Goal: Task Accomplishment & Management: Use online tool/utility

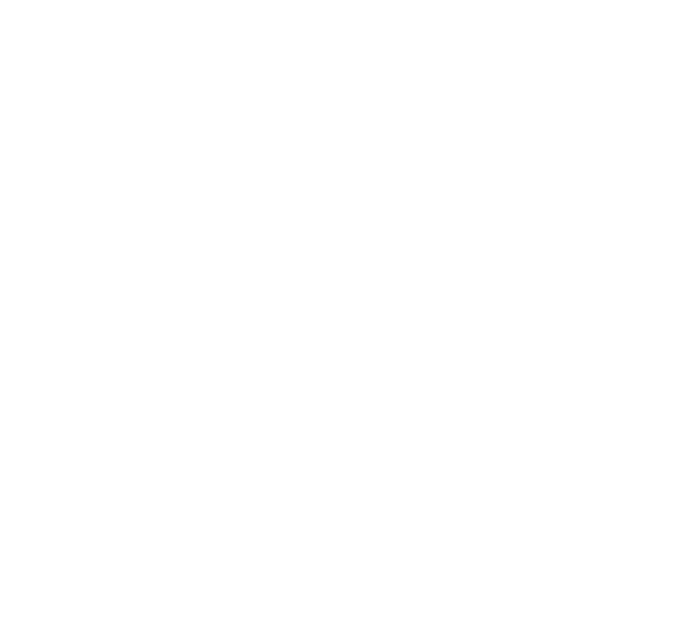
select select "*"
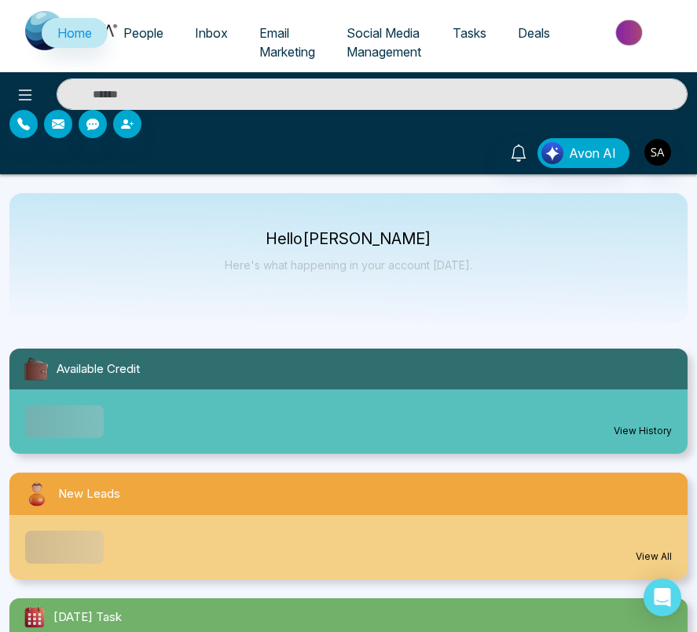
click at [468, 31] on span "Tasks" at bounding box center [469, 33] width 34 height 16
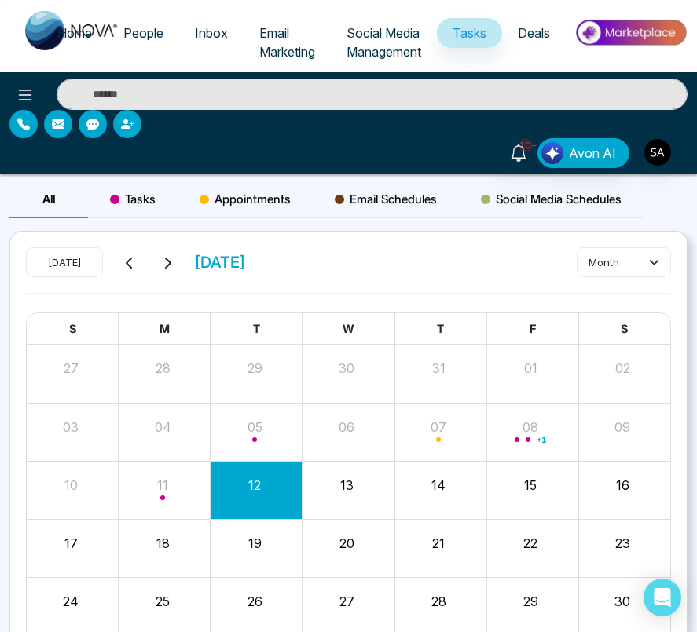
click at [124, 196] on span "Tasks" at bounding box center [133, 199] width 46 height 19
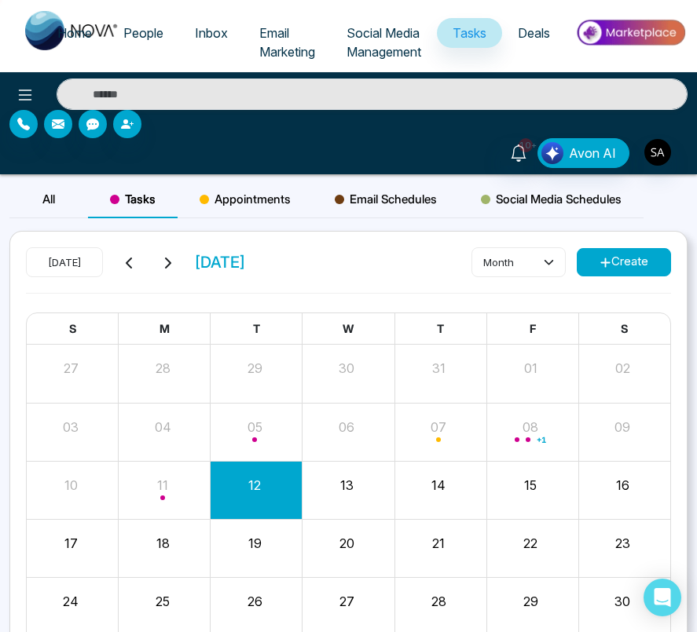
click at [617, 249] on button "Create" at bounding box center [624, 262] width 94 height 28
click at [629, 274] on button "Create" at bounding box center [624, 262] width 94 height 28
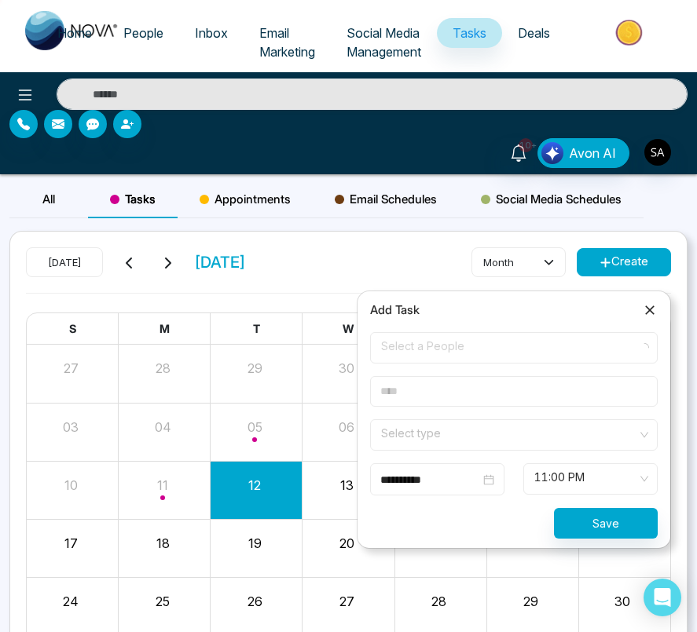
click at [477, 353] on span "Select a People" at bounding box center [514, 348] width 266 height 27
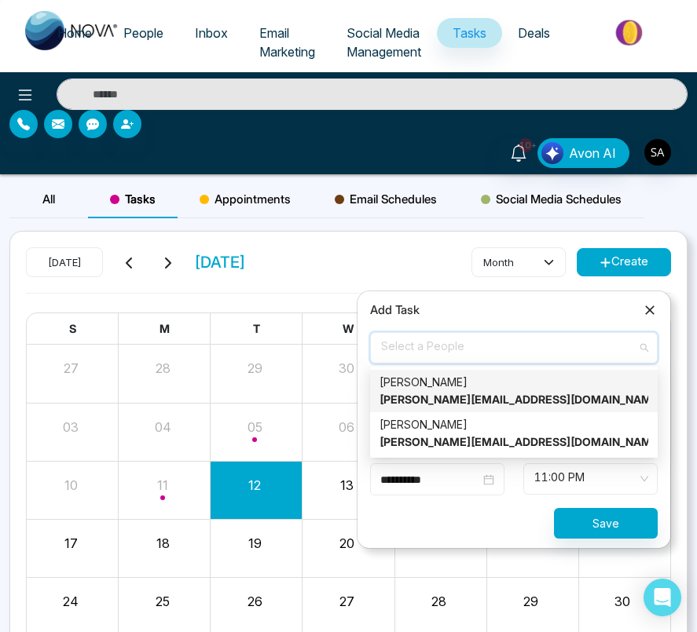
click at [464, 381] on div "[PERSON_NAME] [PERSON_NAME][EMAIL_ADDRESS][DOMAIN_NAME]" at bounding box center [513, 391] width 269 height 35
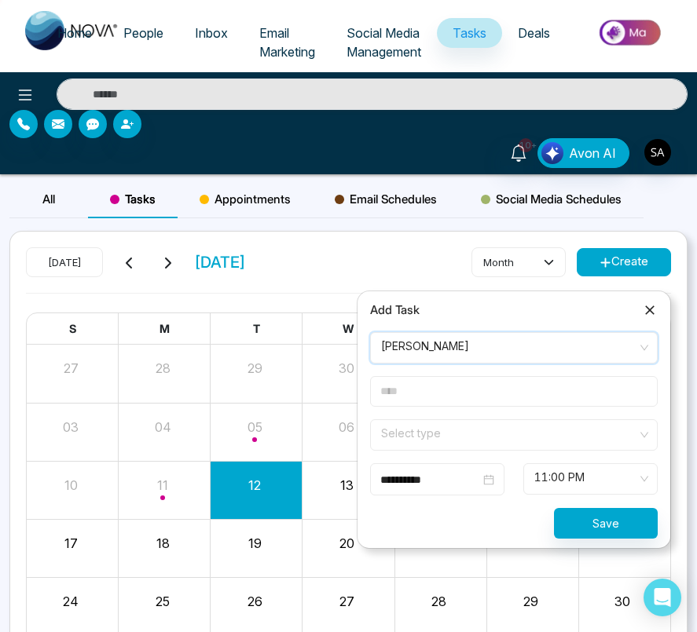
click at [475, 394] on input "text" at bounding box center [514, 391] width 288 height 31
type input "*****"
click at [459, 445] on span at bounding box center [508, 435] width 258 height 30
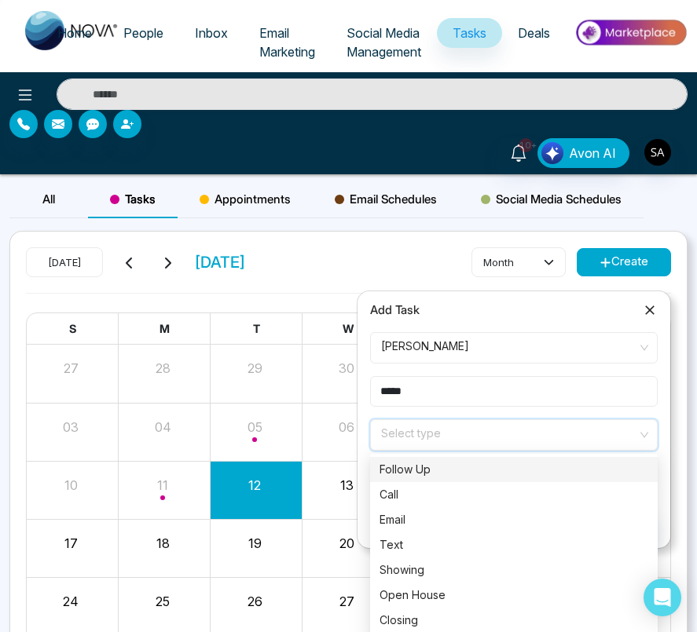
click at [460, 499] on div "Call" at bounding box center [513, 494] width 269 height 17
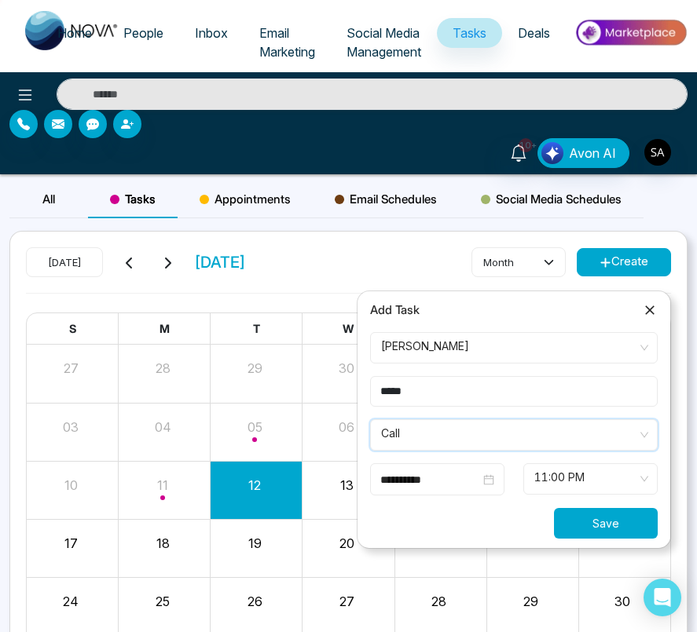
click at [619, 521] on button "Save" at bounding box center [606, 523] width 104 height 31
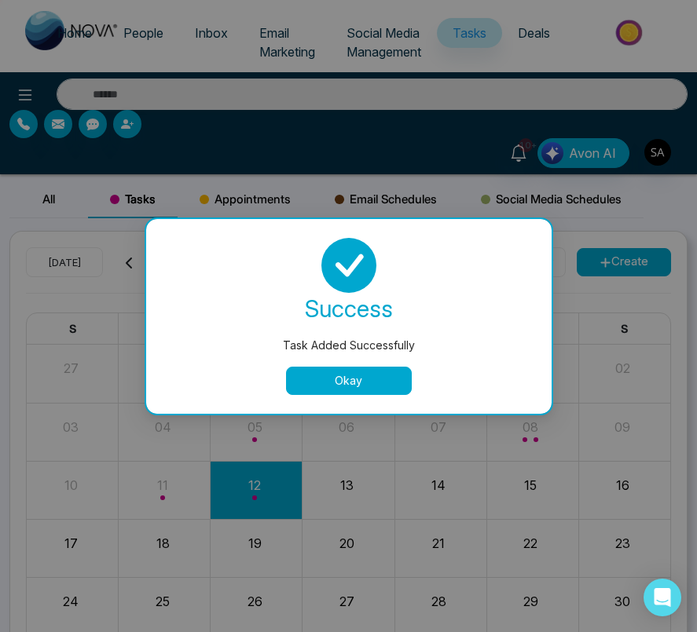
click at [389, 513] on div "Task Added Successfully success Task Added Successfully Okay" at bounding box center [348, 316] width 697 height 632
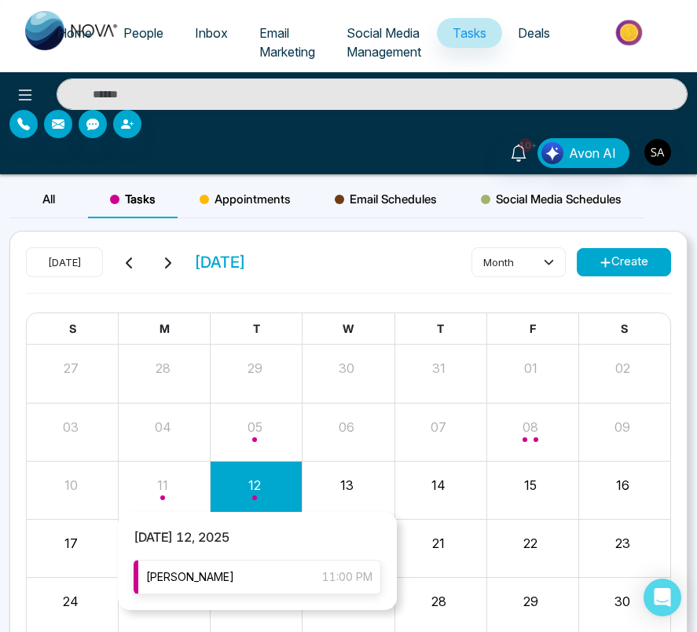
click at [284, 581] on div "[PERSON_NAME] 11:00 PM" at bounding box center [257, 577] width 247 height 35
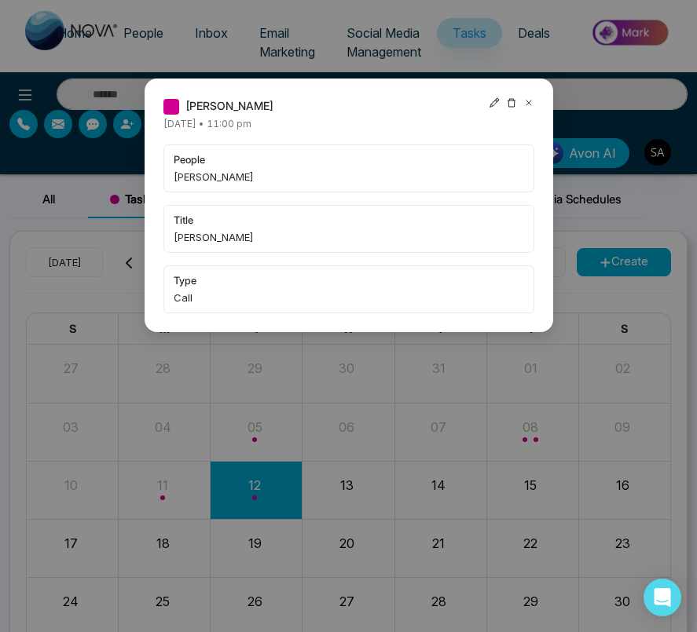
click at [493, 101] on icon at bounding box center [494, 102] width 11 height 11
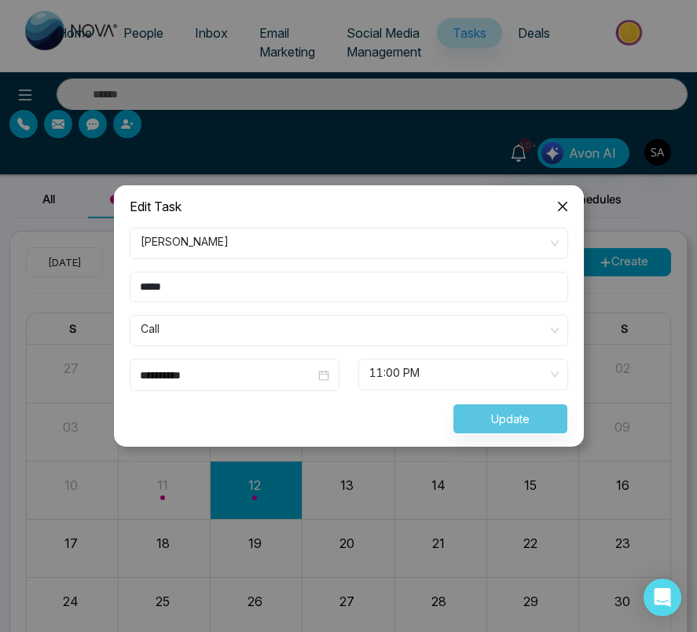
click at [504, 408] on div "Update" at bounding box center [348, 419] width 457 height 31
click at [290, 307] on form "**********" at bounding box center [348, 331] width 457 height 207
click at [268, 301] on input "*****" at bounding box center [349, 287] width 438 height 31
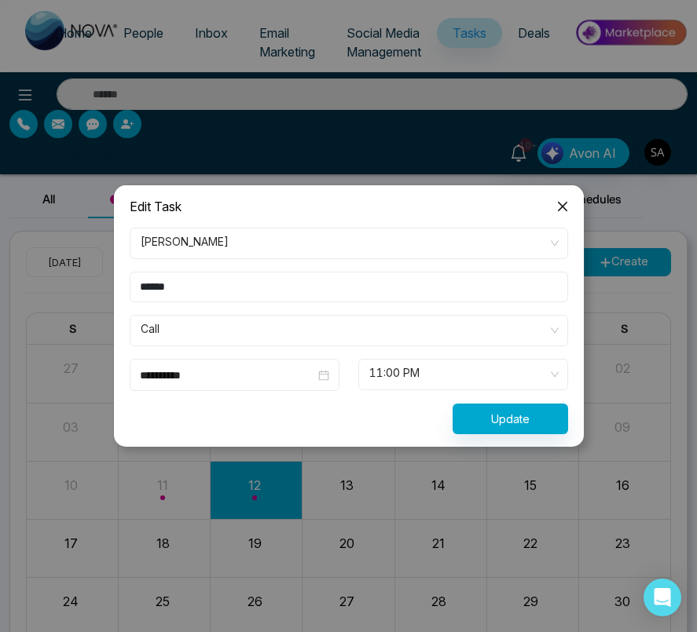
type input "******"
click at [492, 419] on button "Update" at bounding box center [509, 419] width 115 height 31
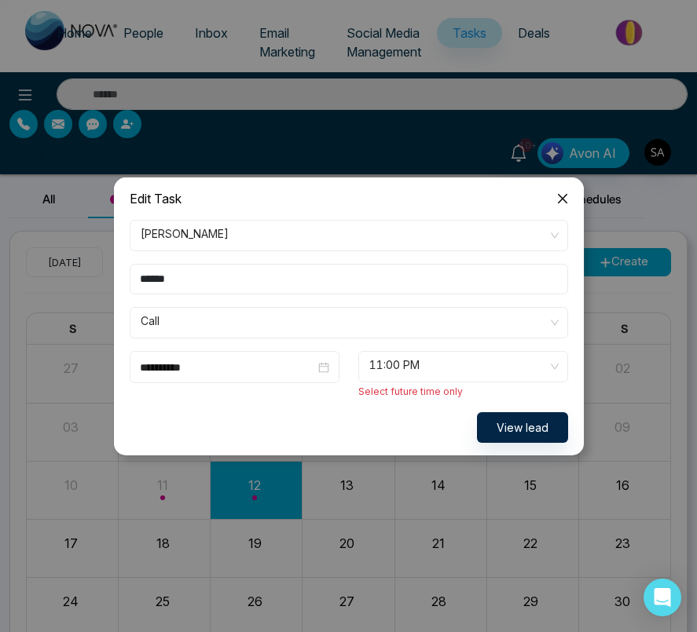
click at [411, 408] on form "**********" at bounding box center [348, 331] width 457 height 223
click at [445, 343] on form "**********" at bounding box center [348, 331] width 457 height 223
click at [430, 361] on span "11:00 PM" at bounding box center [463, 366] width 188 height 27
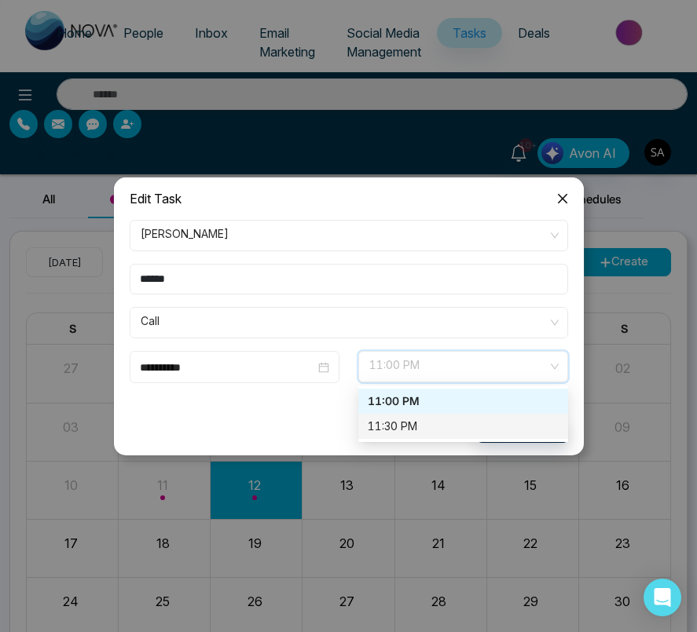
click at [423, 421] on div "11:30 PM" at bounding box center [463, 426] width 191 height 17
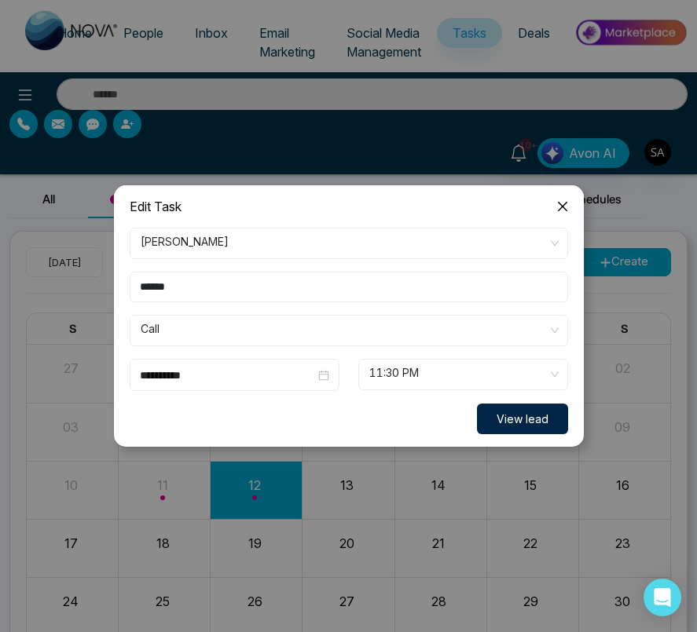
click at [509, 420] on button "View lead" at bounding box center [522, 419] width 91 height 31
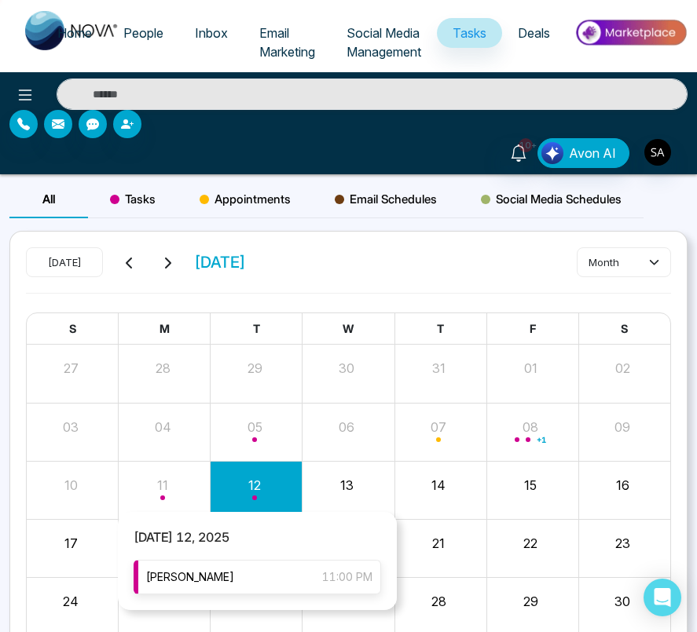
click at [280, 573] on div "[PERSON_NAME] 11:00 PM" at bounding box center [257, 577] width 247 height 35
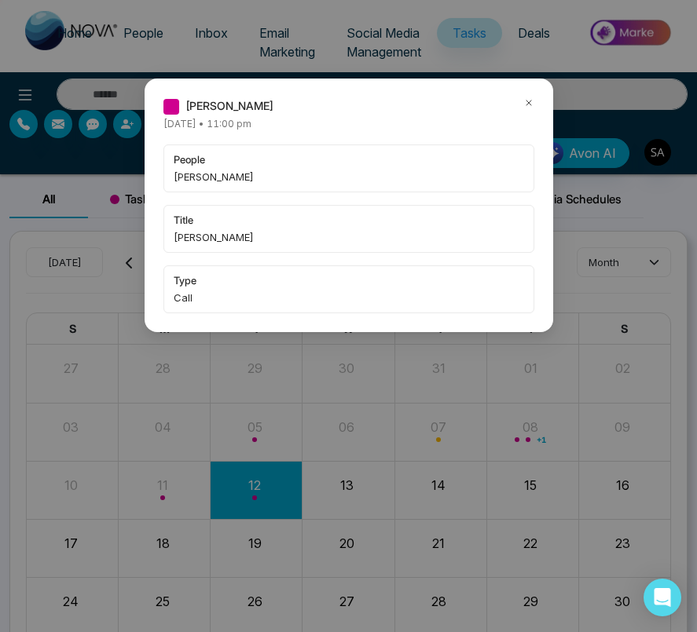
click at [531, 104] on icon at bounding box center [528, 102] width 11 height 11
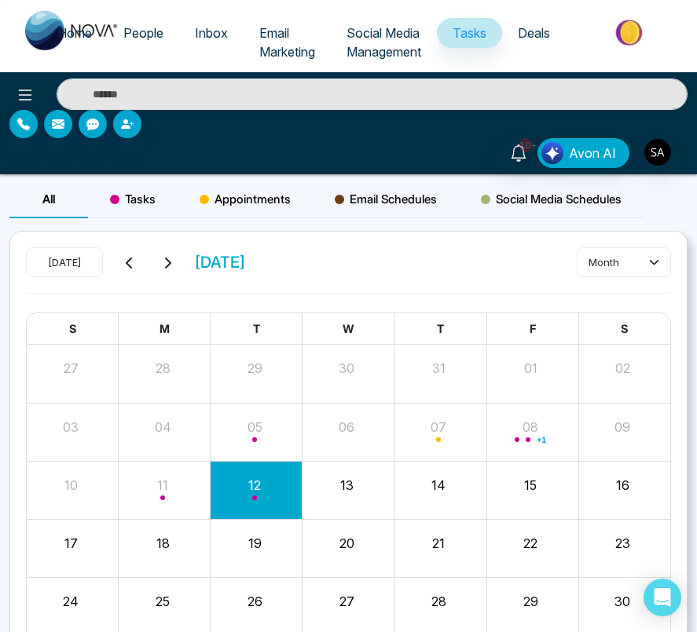
click at [120, 196] on span "Tasks" at bounding box center [133, 199] width 46 height 19
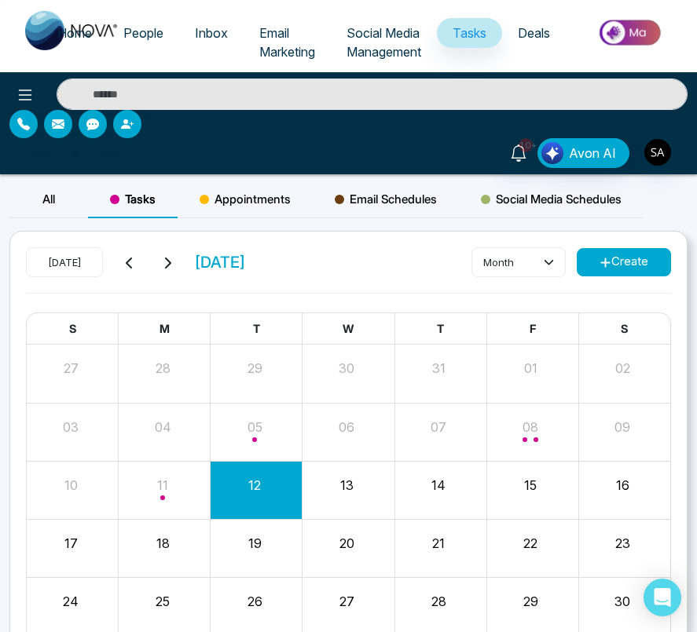
click at [613, 266] on button "Create" at bounding box center [624, 262] width 94 height 28
click at [476, 359] on div "31" at bounding box center [438, 366] width 88 height 24
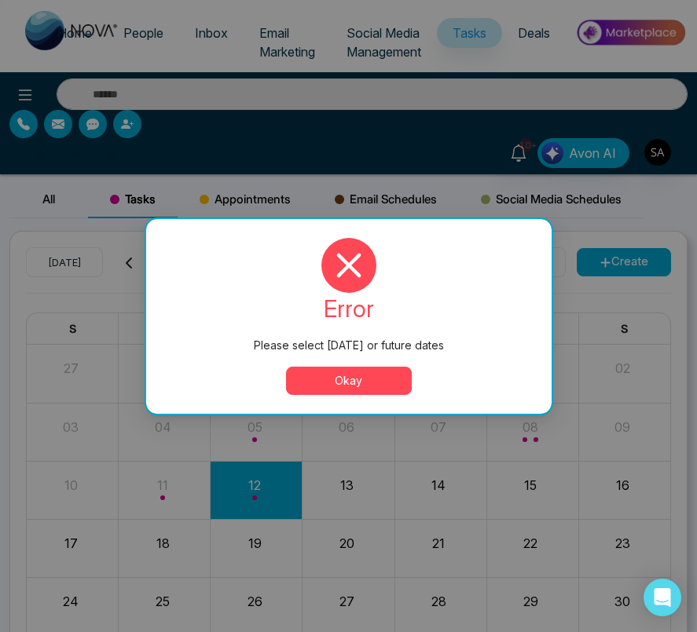
click at [599, 284] on div "Please select [DATE] or future dates error Please select [DATE] or future dates…" at bounding box center [348, 316] width 697 height 632
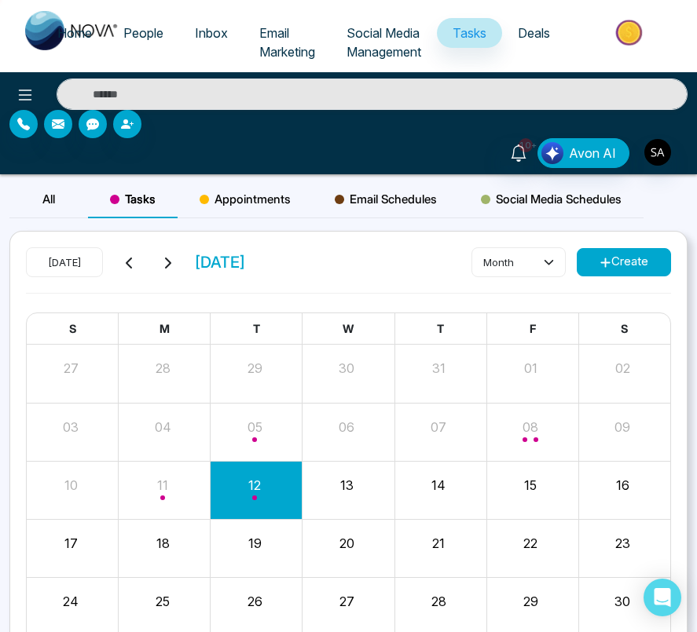
click at [619, 259] on button "Create" at bounding box center [624, 262] width 94 height 28
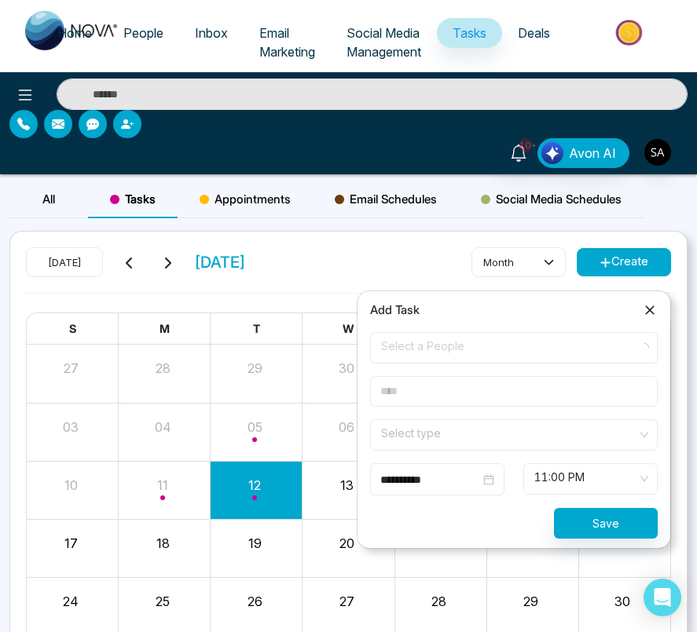
click at [529, 353] on span "Select a People" at bounding box center [514, 348] width 266 height 27
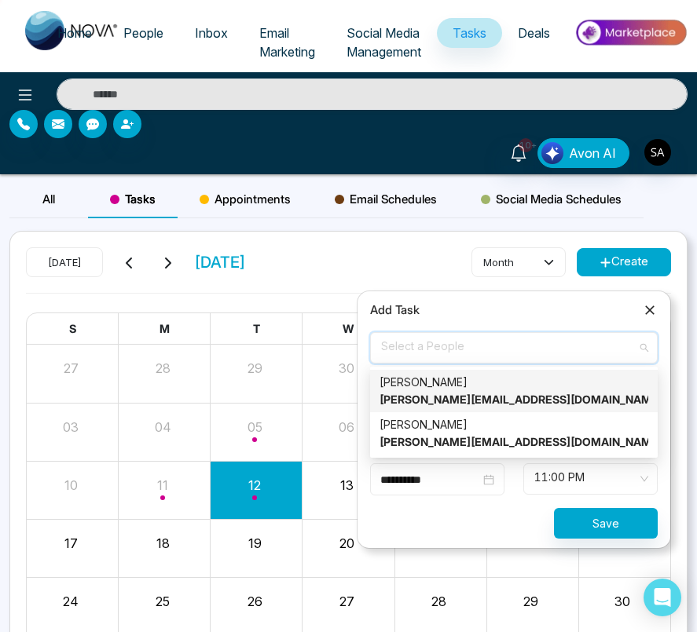
click at [483, 399] on strong "[PERSON_NAME][EMAIL_ADDRESS][DOMAIN_NAME]" at bounding box center [520, 399] width 283 height 13
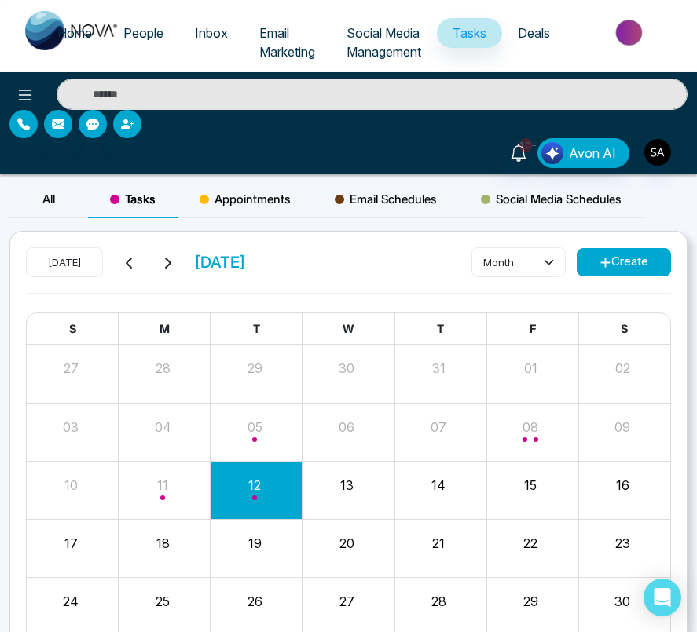
click at [621, 266] on button "Create" at bounding box center [624, 262] width 94 height 28
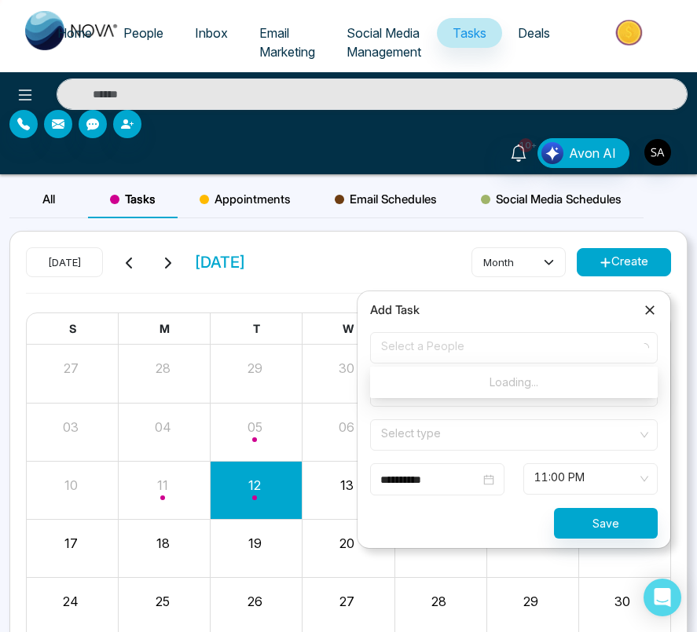
click at [500, 350] on span "Select a People" at bounding box center [514, 348] width 266 height 27
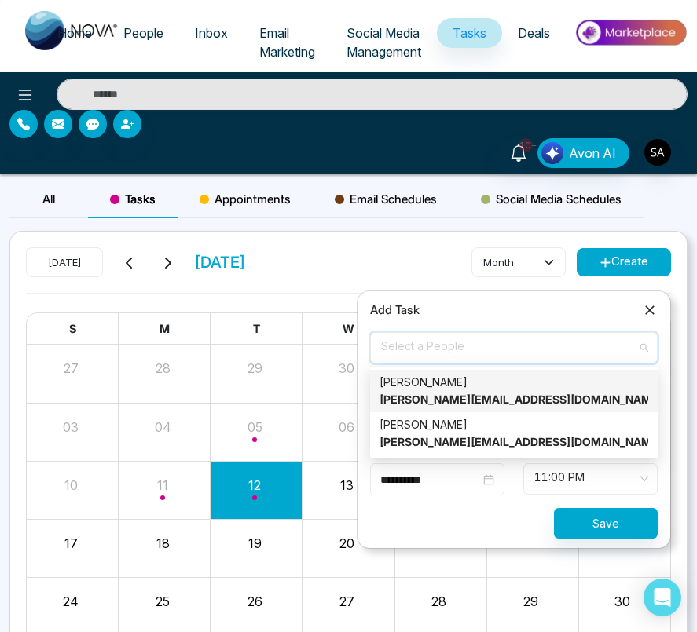
click at [463, 382] on div "[PERSON_NAME] [PERSON_NAME][EMAIL_ADDRESS][DOMAIN_NAME]" at bounding box center [513, 391] width 269 height 35
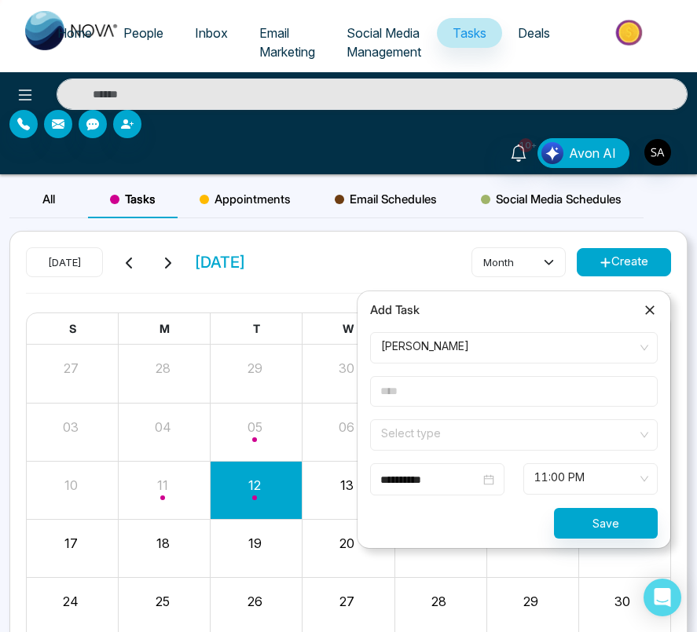
click at [467, 397] on input "text" at bounding box center [514, 391] width 288 height 31
type input "*****"
click at [459, 434] on input "search" at bounding box center [508, 432] width 258 height 24
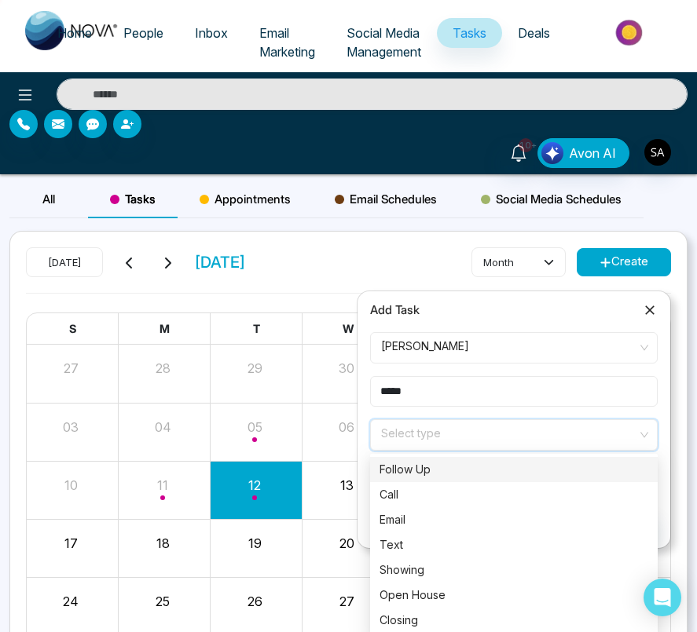
click at [456, 486] on div "Call" at bounding box center [513, 494] width 269 height 17
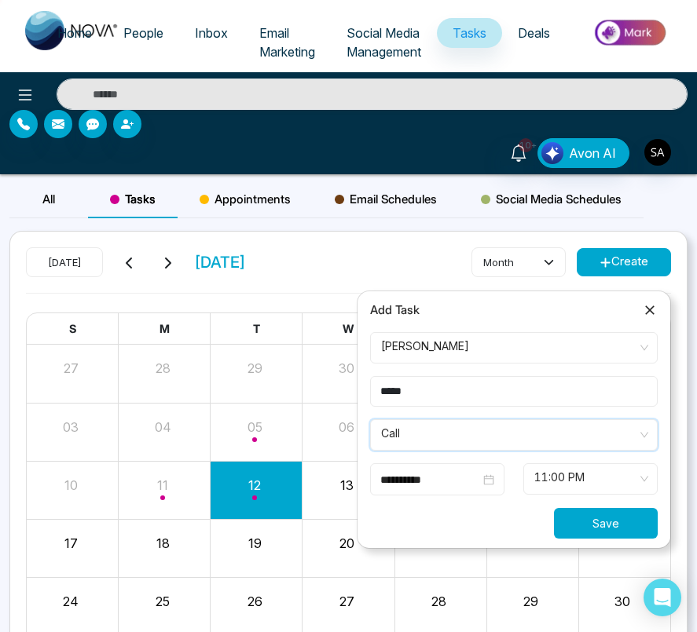
click at [584, 517] on button "Save" at bounding box center [606, 523] width 104 height 31
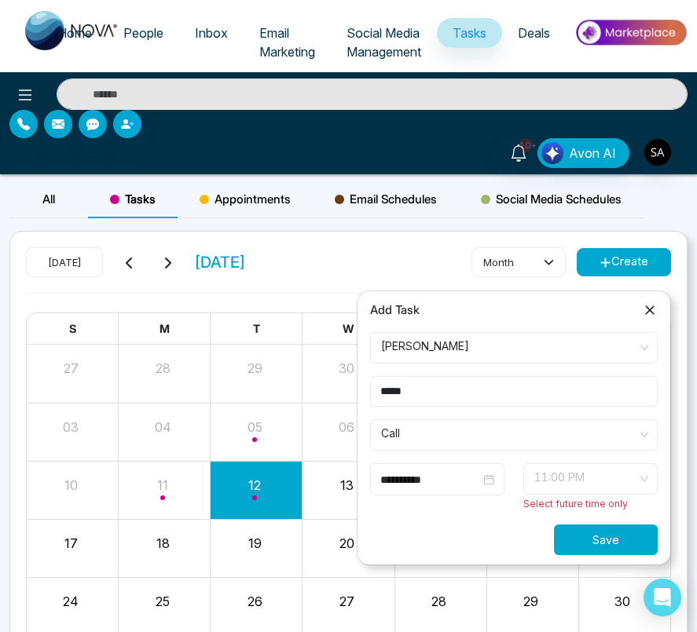
click at [583, 476] on span "11:00 PM" at bounding box center [590, 479] width 112 height 27
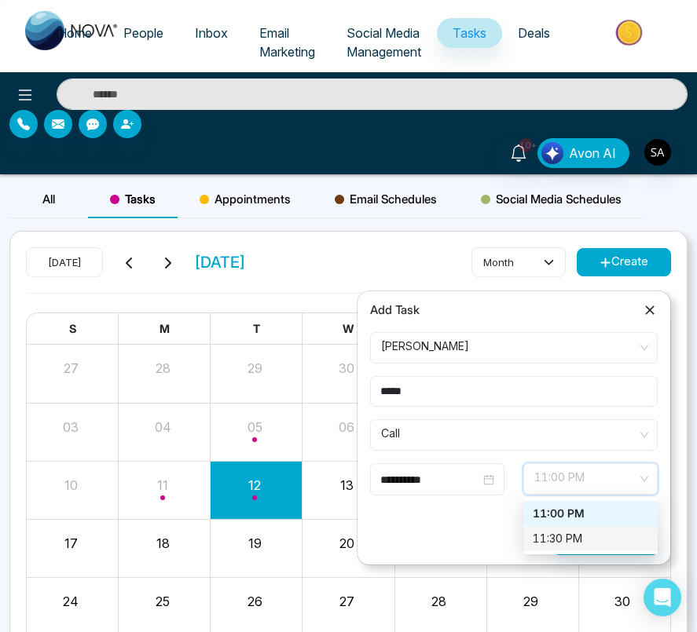
click at [577, 543] on div "11:30 PM" at bounding box center [590, 538] width 115 height 17
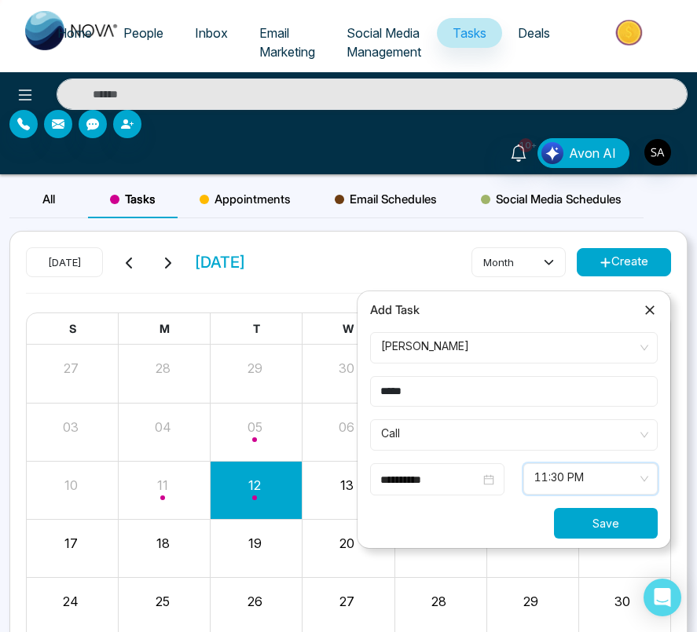
click at [604, 526] on button "Save" at bounding box center [606, 523] width 104 height 31
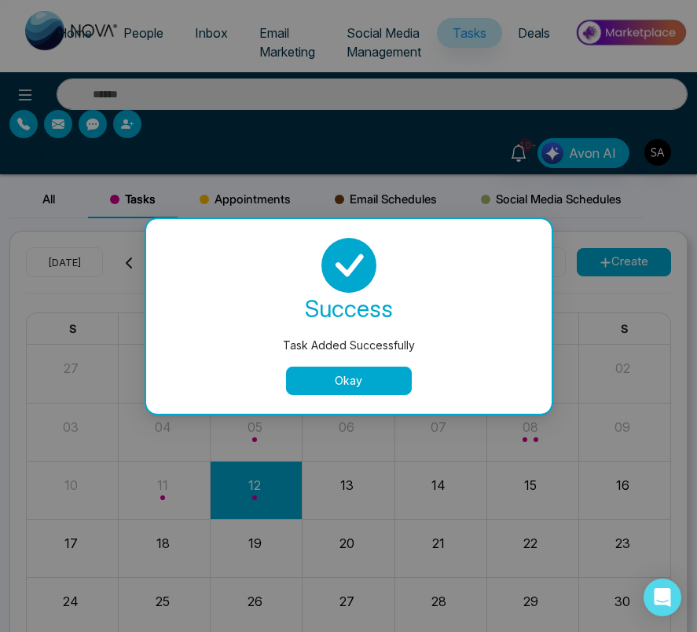
click at [342, 387] on button "Okay" at bounding box center [349, 381] width 126 height 28
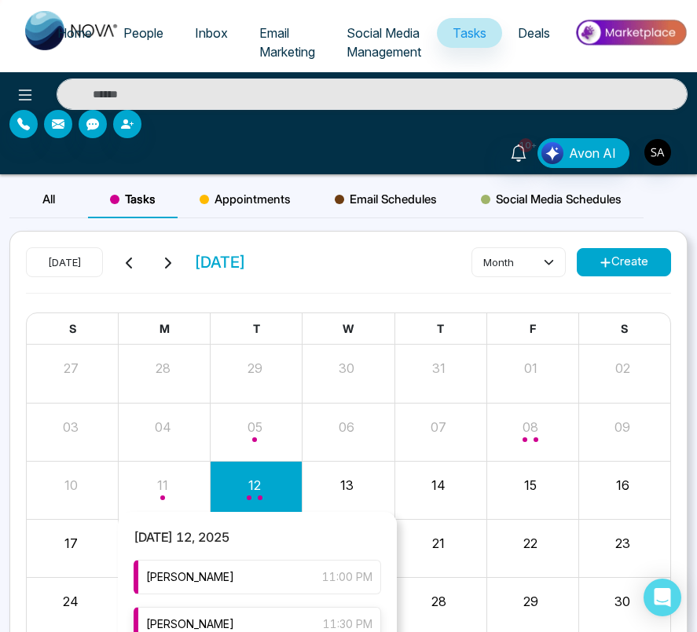
click at [265, 620] on div "[PERSON_NAME] 11:30 PM" at bounding box center [257, 624] width 247 height 35
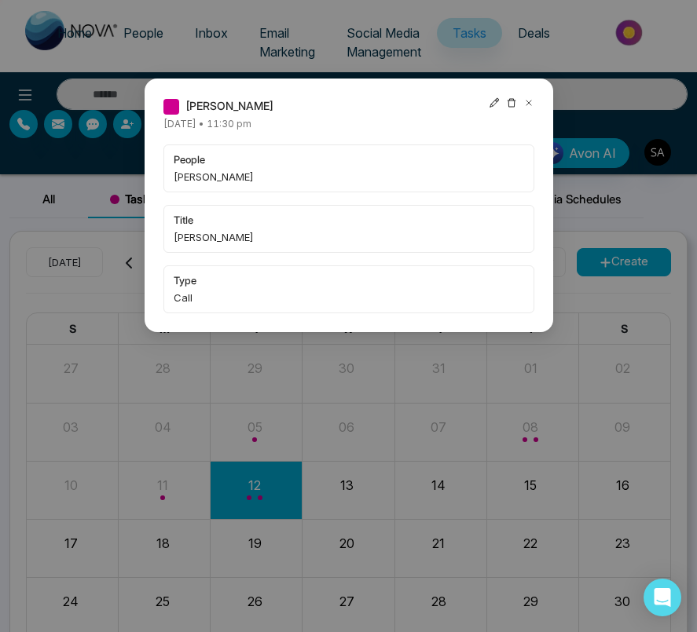
click at [495, 98] on icon at bounding box center [494, 102] width 11 height 11
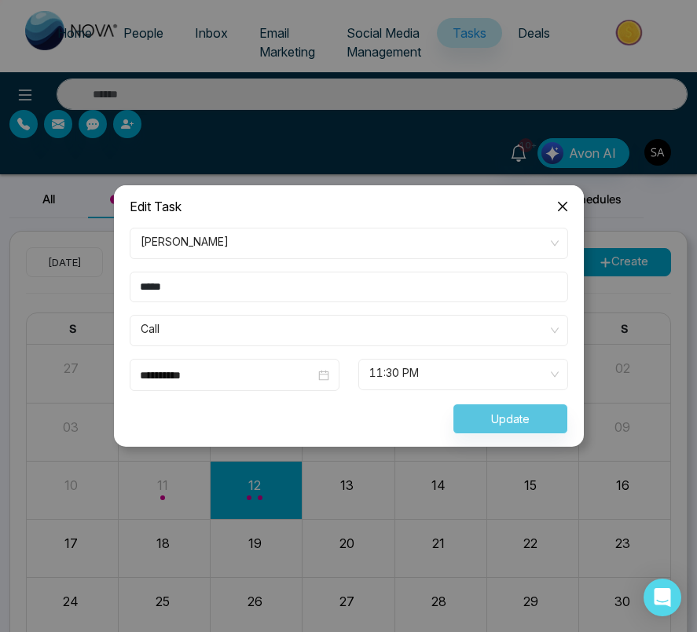
click at [291, 294] on input "*****" at bounding box center [349, 287] width 438 height 31
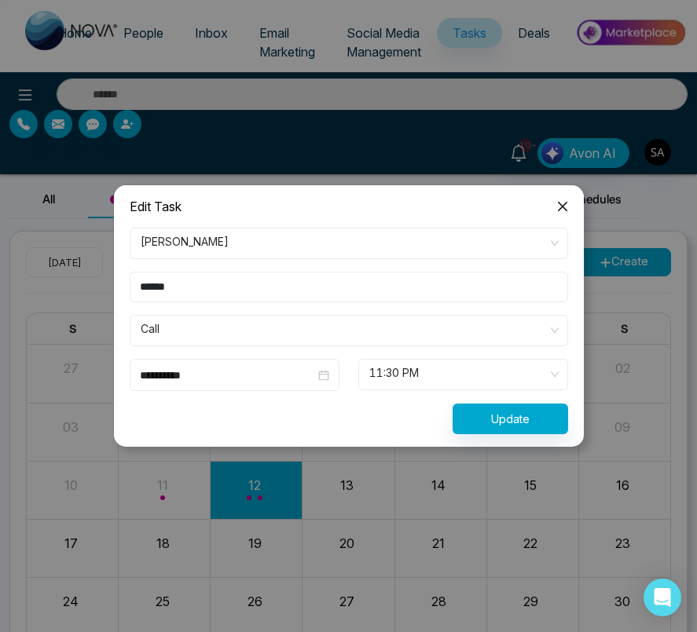
type input "******"
click at [471, 405] on button "Update" at bounding box center [509, 419] width 115 height 31
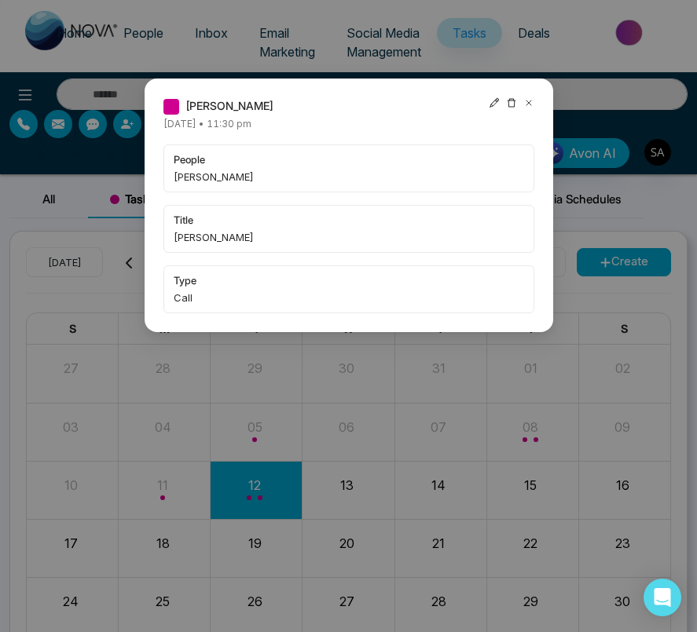
click at [493, 104] on icon at bounding box center [494, 102] width 11 height 11
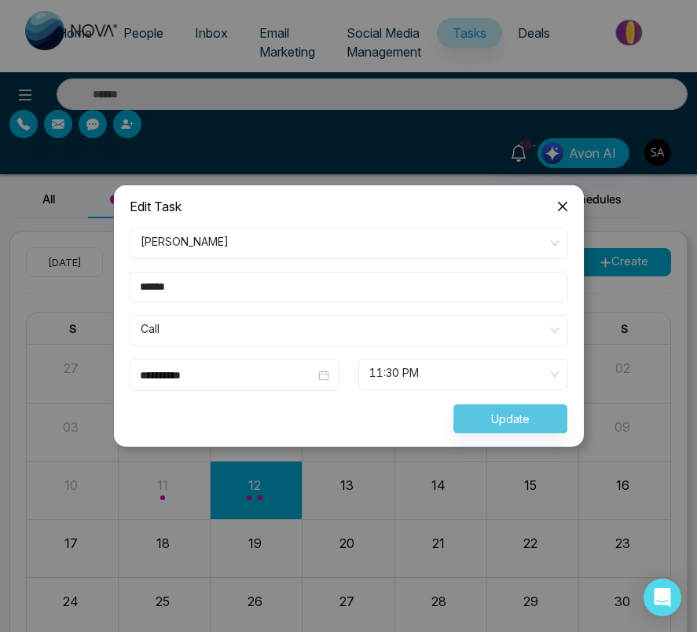
click at [564, 202] on icon "close" at bounding box center [562, 206] width 13 height 13
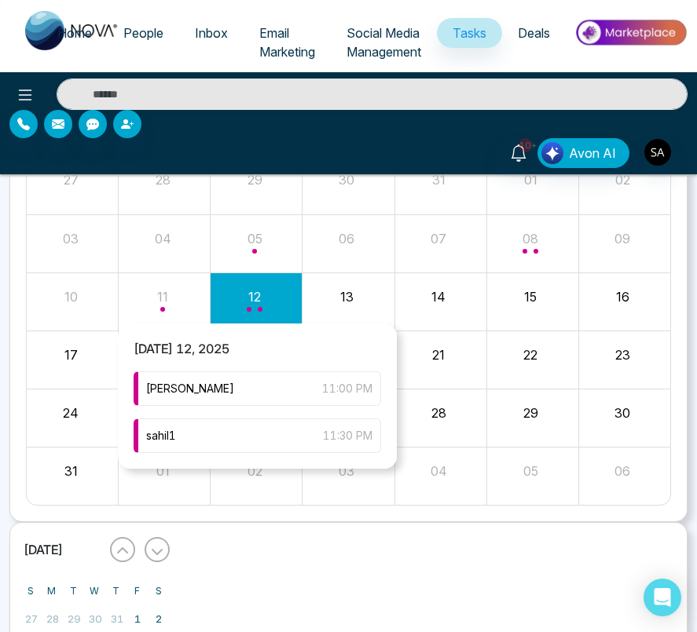
scroll to position [194, 0]
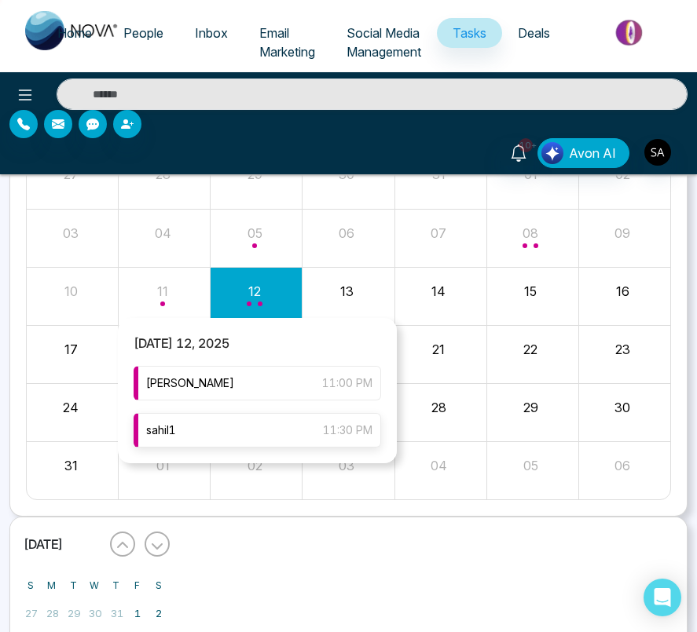
click at [268, 429] on div "sahil1 11:30 PM" at bounding box center [257, 430] width 247 height 35
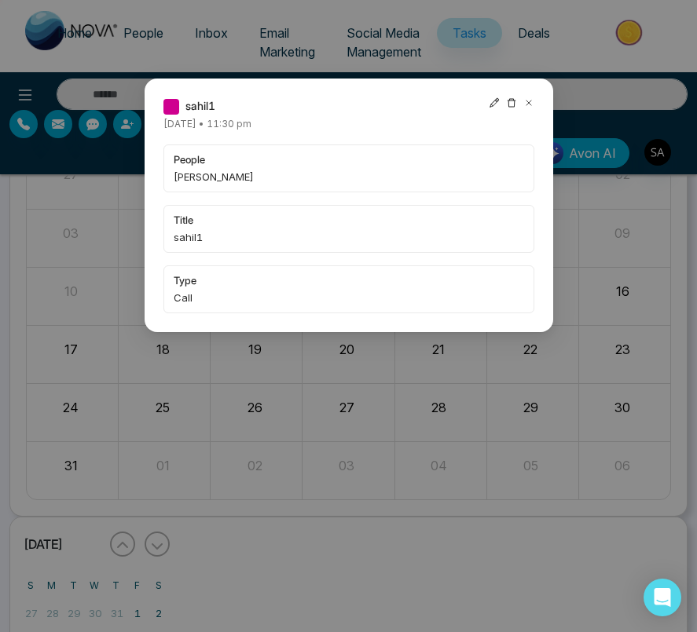
click at [493, 99] on icon at bounding box center [494, 102] width 11 height 11
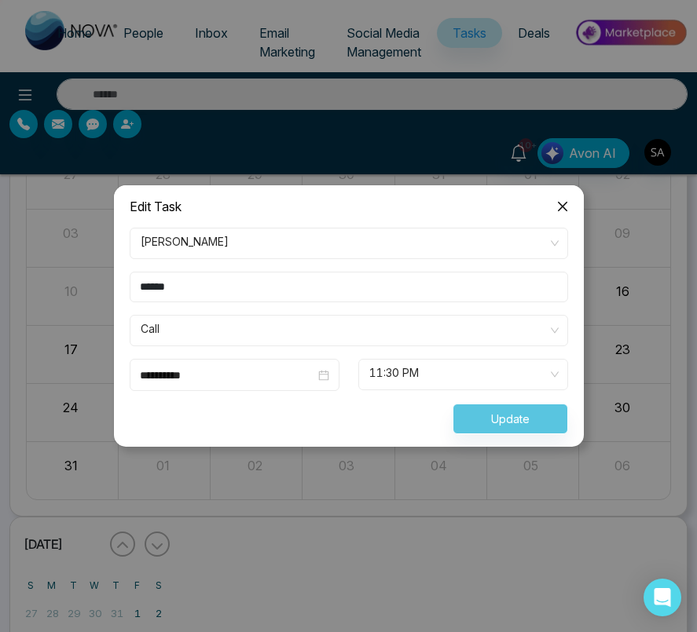
click at [564, 207] on icon "close" at bounding box center [562, 206] width 13 height 13
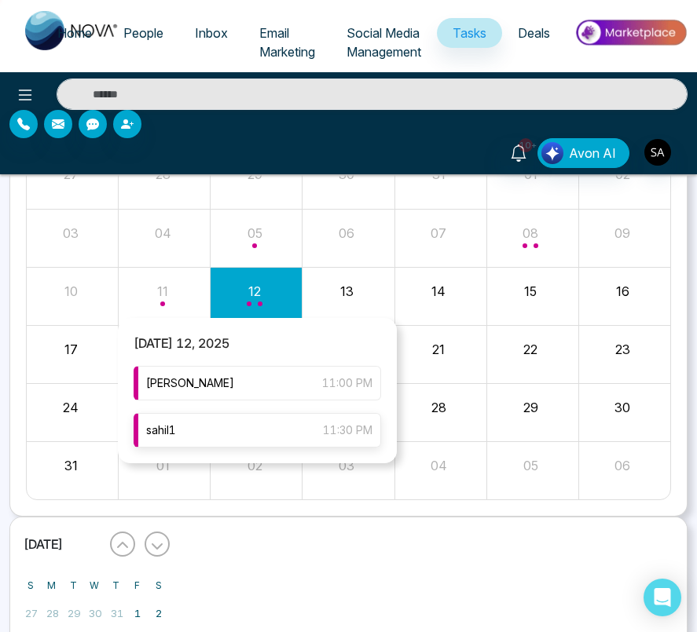
click at [250, 421] on div "sahil1 11:30 PM" at bounding box center [257, 430] width 247 height 35
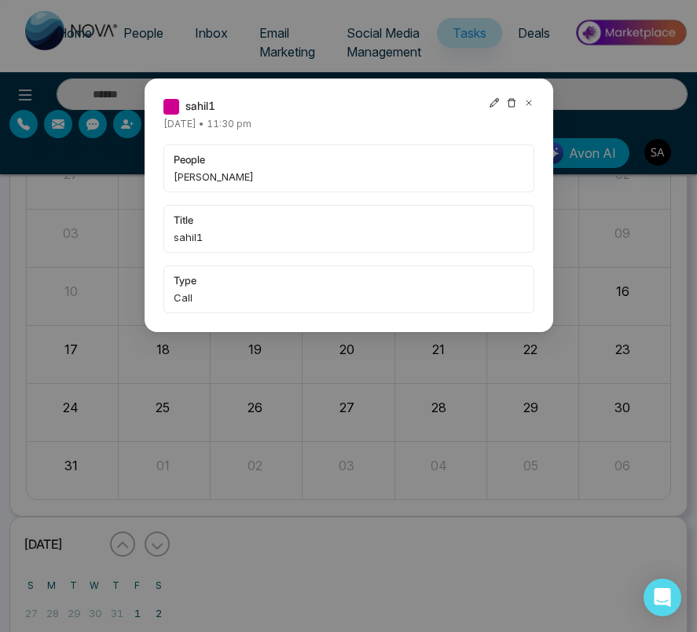
click at [528, 101] on icon at bounding box center [528, 102] width 11 height 11
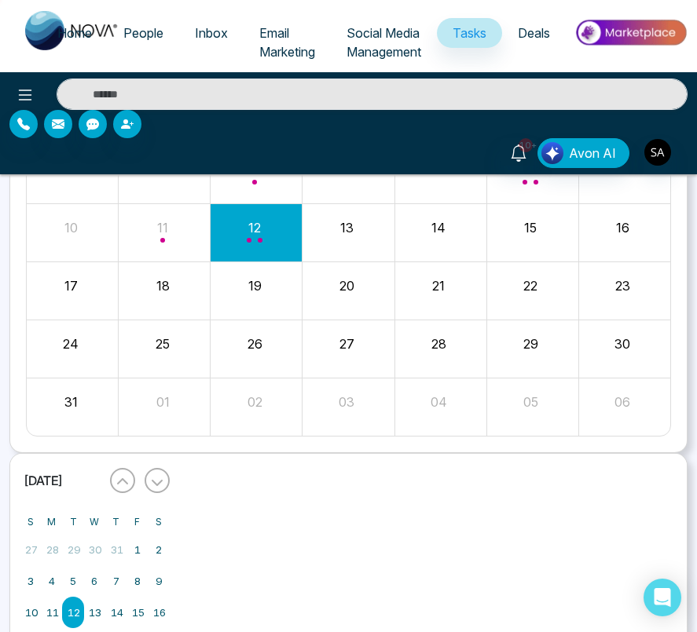
scroll to position [0, 0]
